Goal: Task Accomplishment & Management: Manage account settings

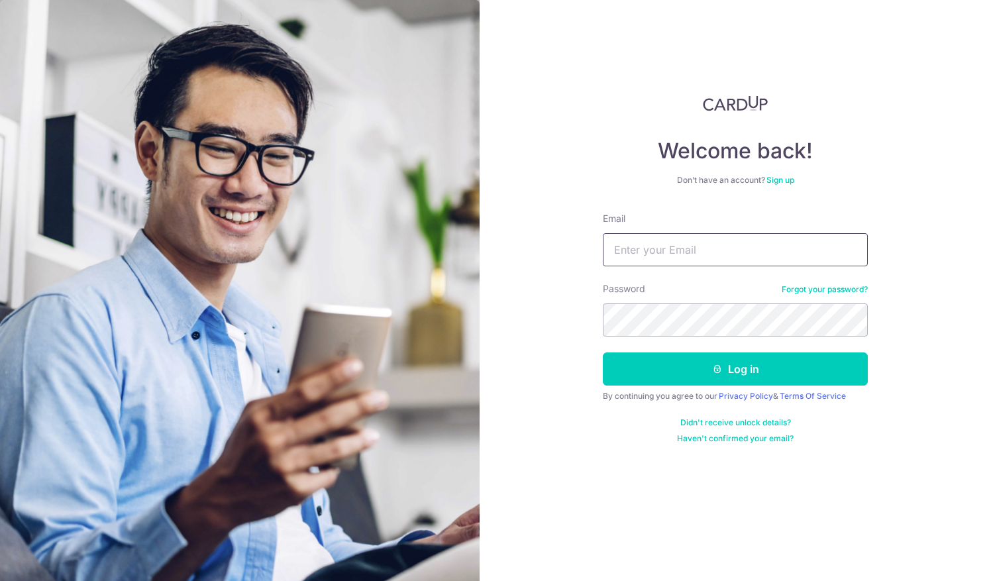
click at [631, 259] on input "Email" at bounding box center [735, 249] width 265 height 33
click at [658, 248] on input "[DOMAIN_NAME]" at bounding box center [735, 249] width 265 height 33
type input "[EMAIL_ADDRESS][DOMAIN_NAME]"
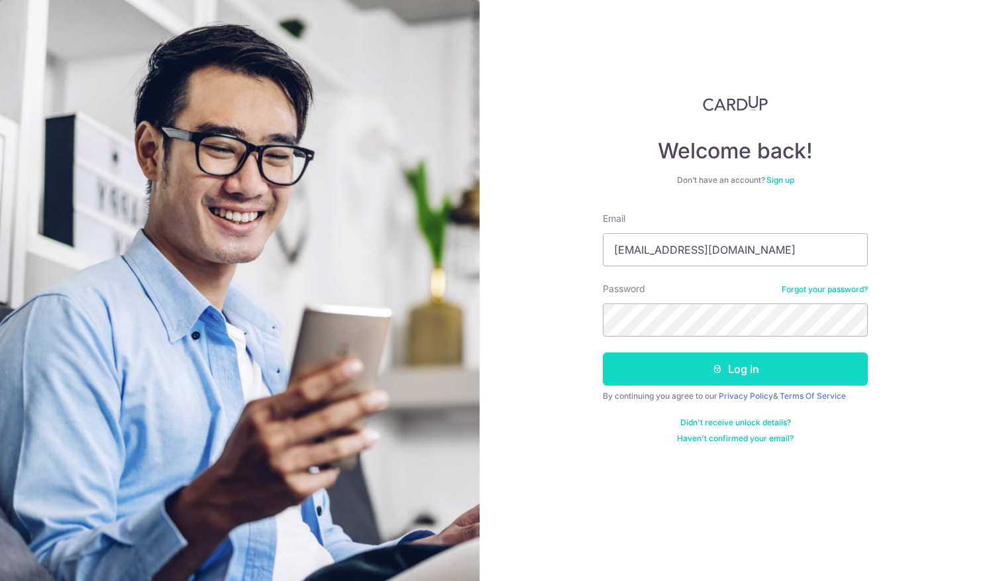
click at [641, 366] on button "Log in" at bounding box center [735, 368] width 265 height 33
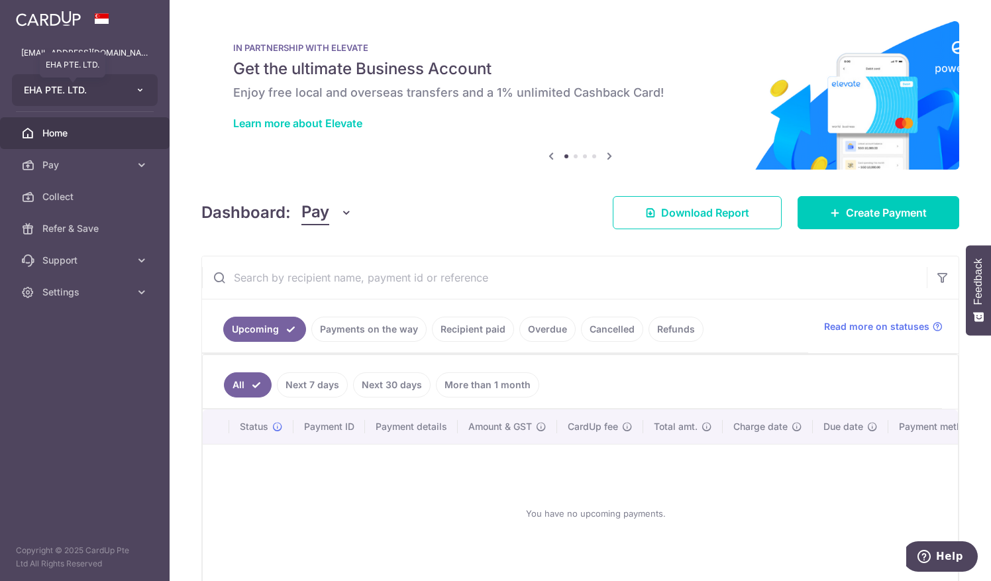
click at [87, 93] on span "EHA PTE. LTD." at bounding box center [73, 89] width 98 height 13
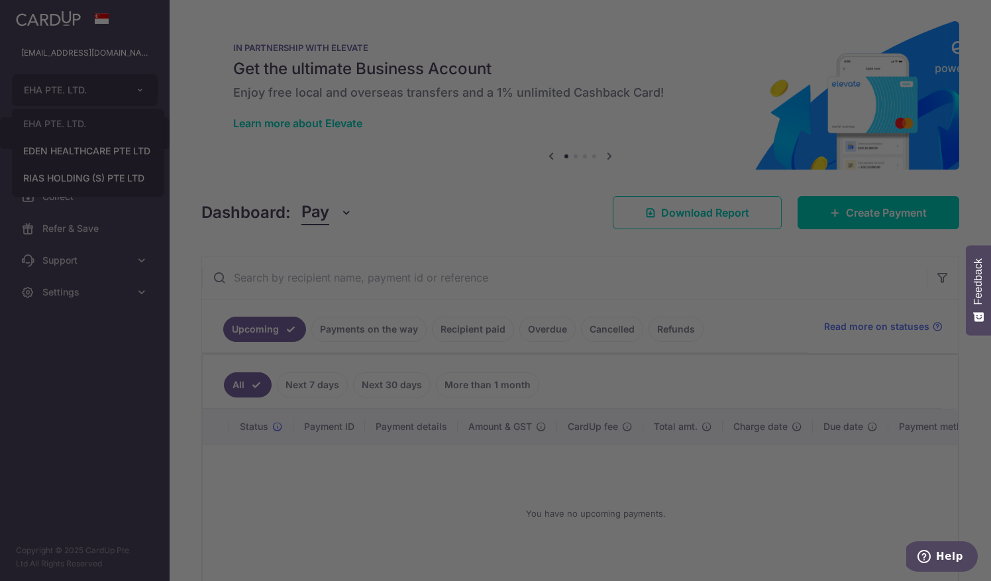
click at [82, 155] on div at bounding box center [500, 293] width 1001 height 587
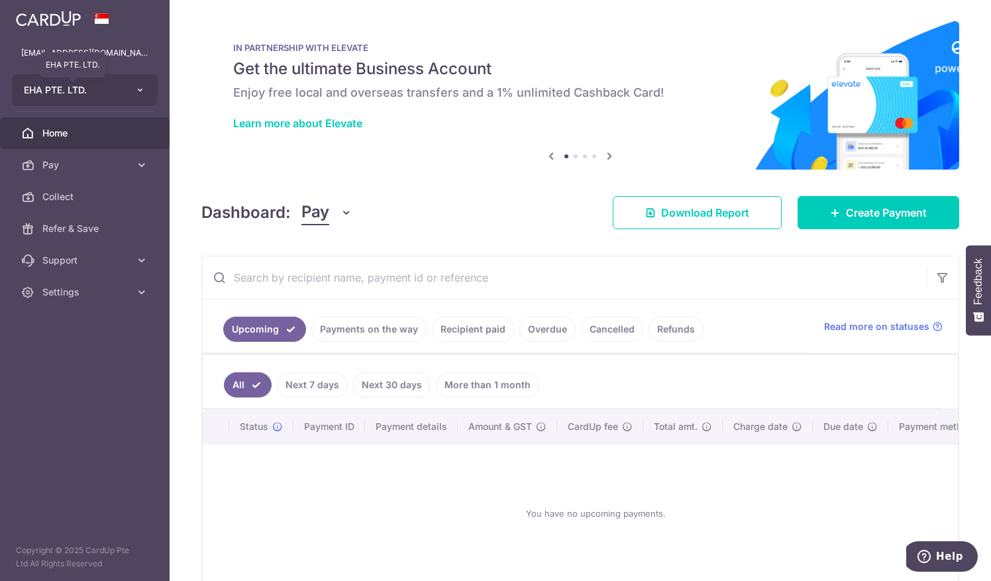
click at [59, 83] on span "EHA PTE. LTD." at bounding box center [73, 89] width 98 height 13
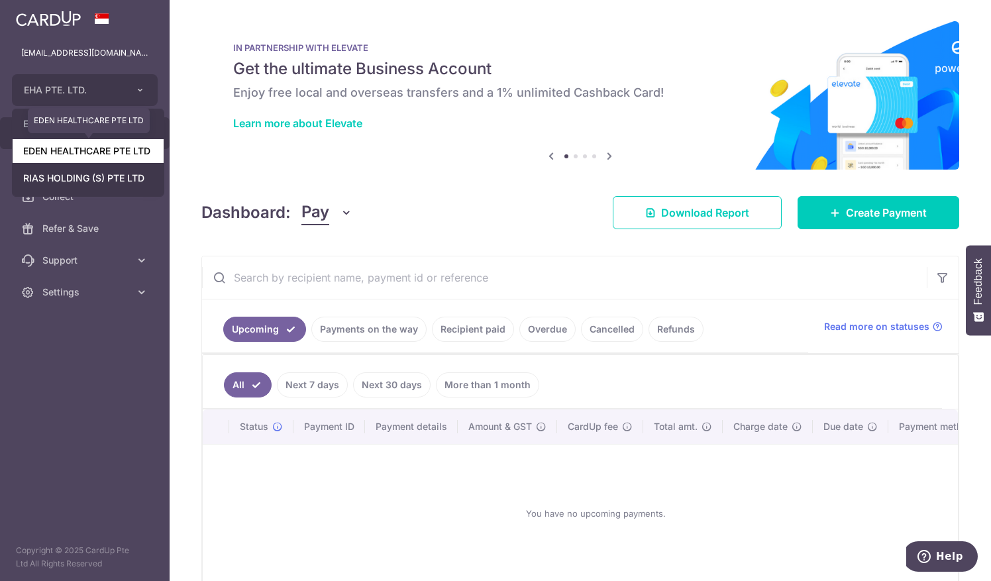
click at [67, 156] on link "EDEN HEALTHCARE PTE LTD" at bounding box center [88, 151] width 151 height 24
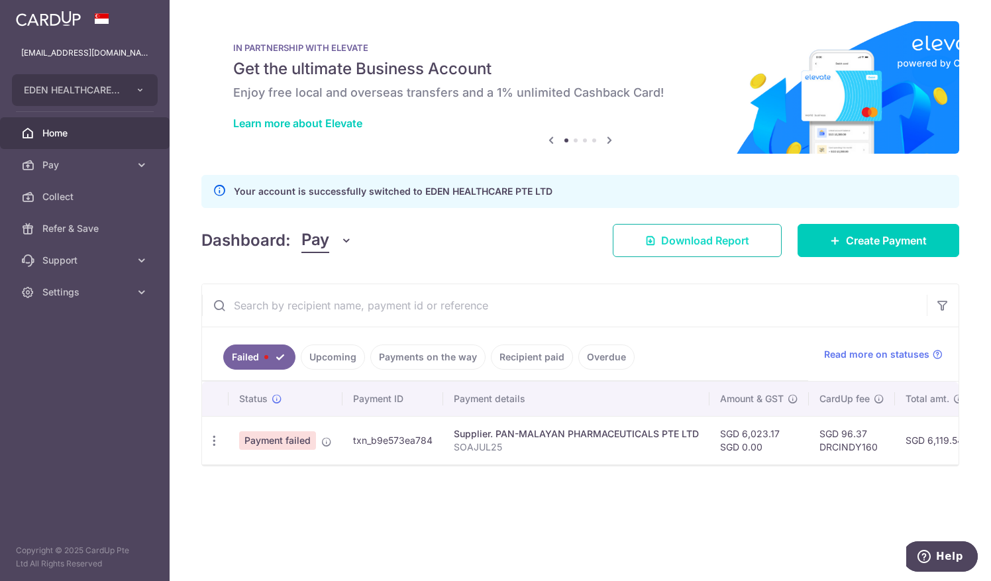
click at [666, 234] on span "Download Report" at bounding box center [705, 240] width 88 height 16
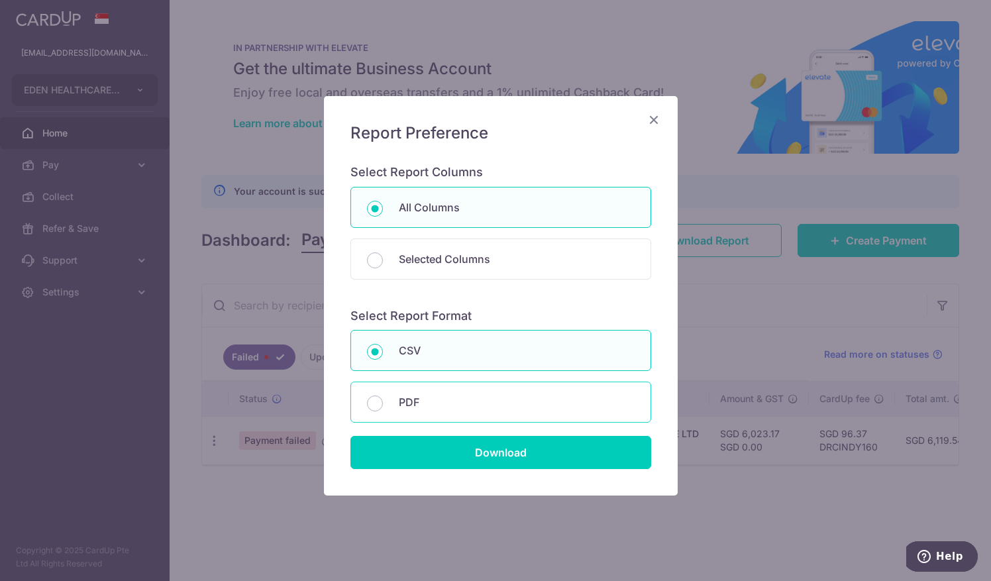
click at [378, 406] on div "PDF" at bounding box center [500, 402] width 301 height 41
radio input "false"
radio input "true"
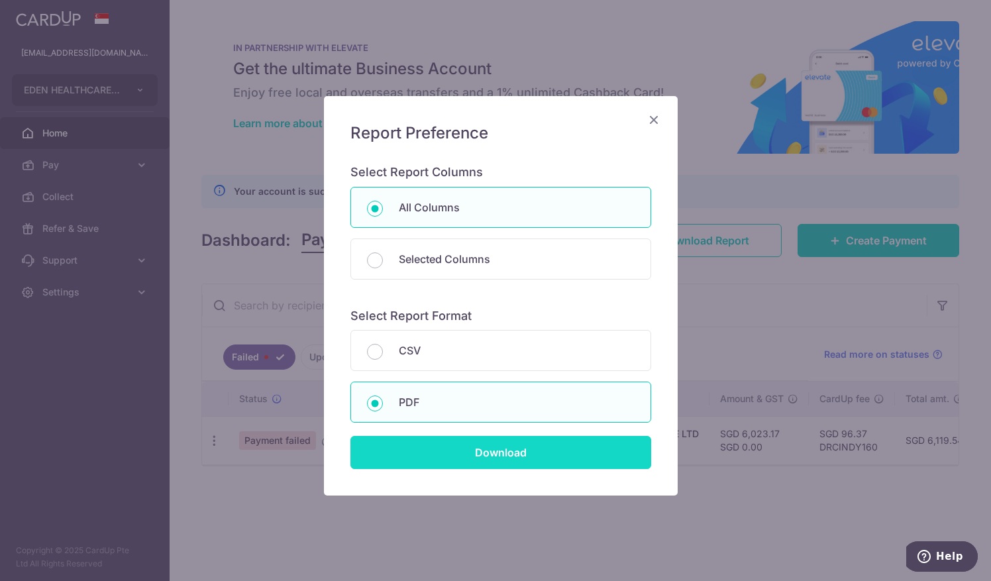
click at [469, 462] on input "Download" at bounding box center [500, 452] width 301 height 33
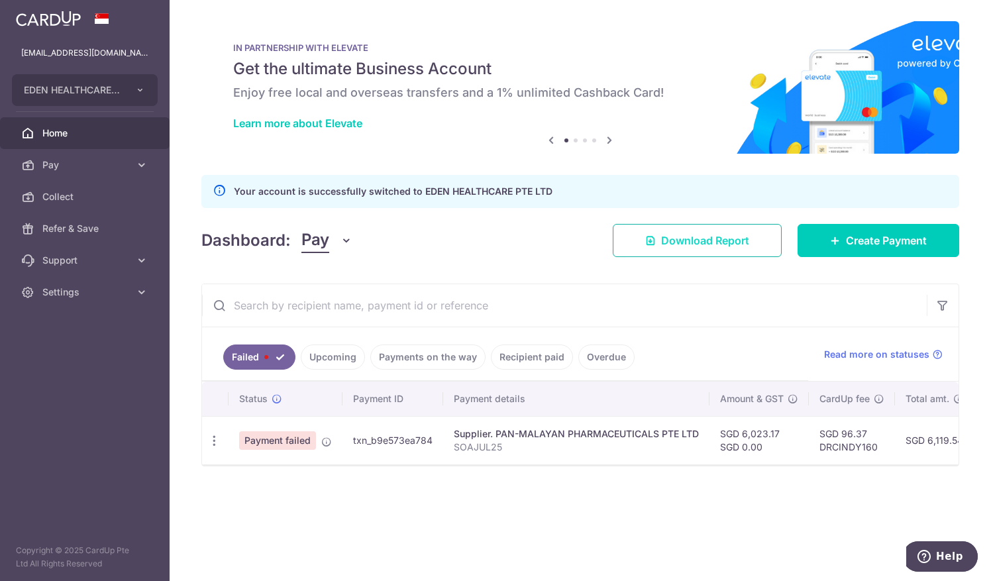
click at [673, 232] on span "Download Report" at bounding box center [705, 240] width 88 height 16
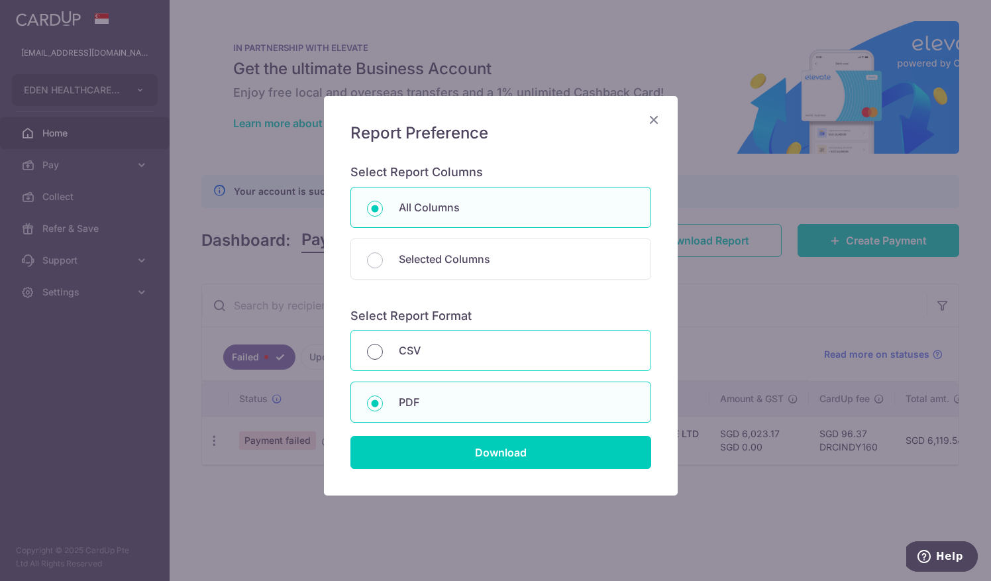
click at [368, 350] on input "CSV" at bounding box center [375, 352] width 16 height 16
radio input "true"
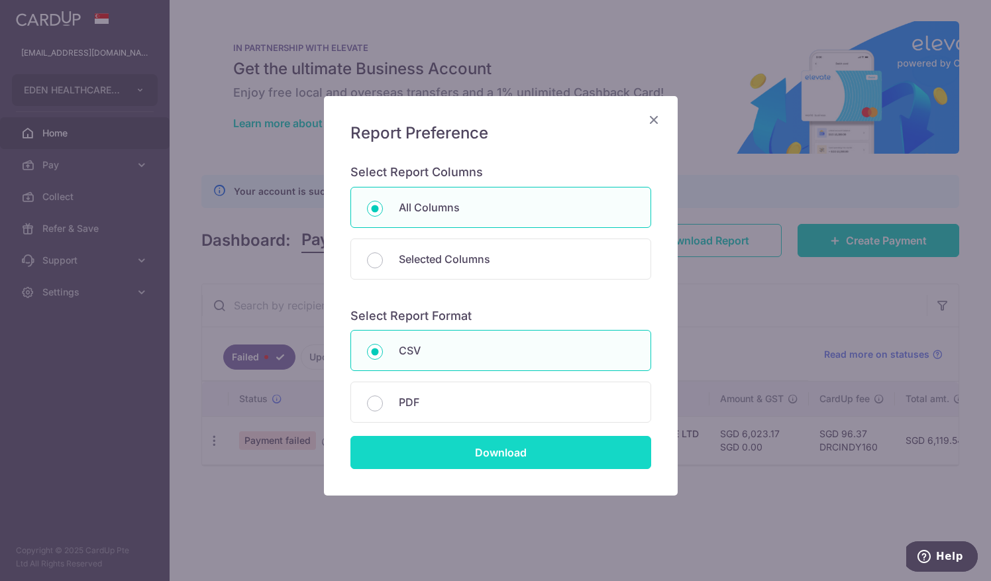
click at [468, 462] on input "Download" at bounding box center [500, 452] width 301 height 33
